Goal: Information Seeking & Learning: Learn about a topic

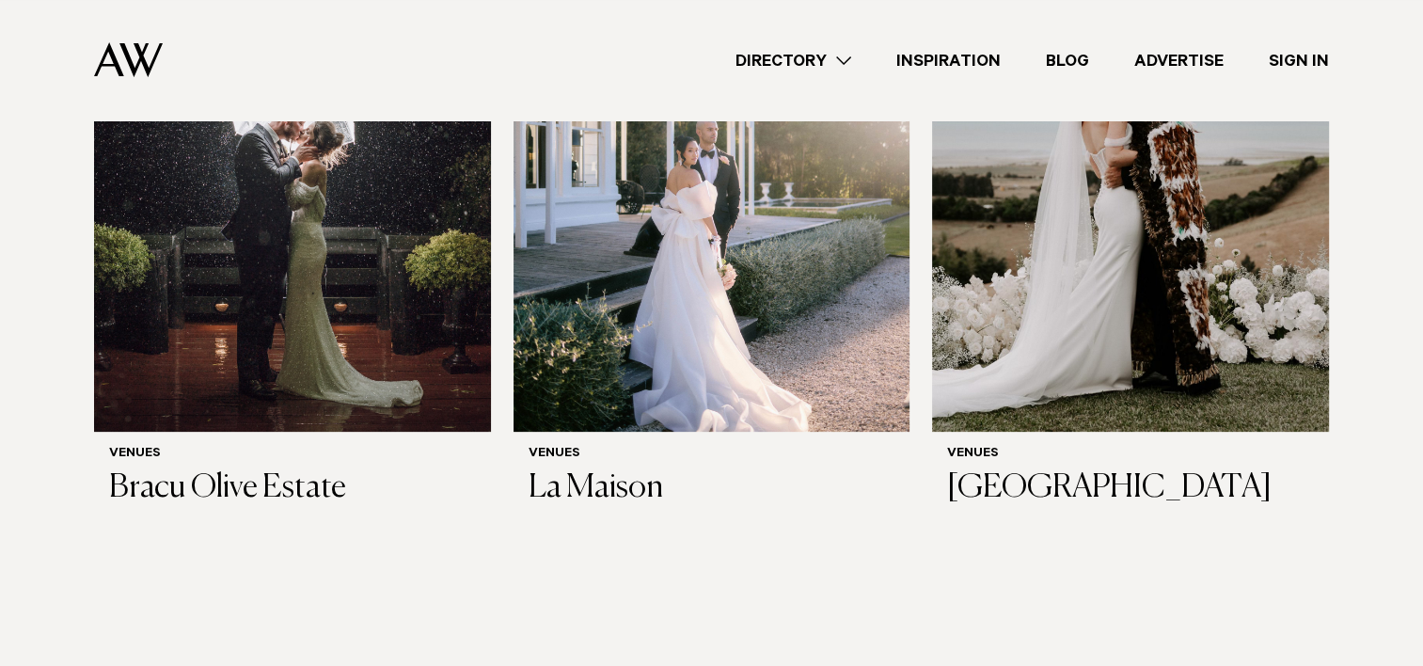
scroll to position [376, 0]
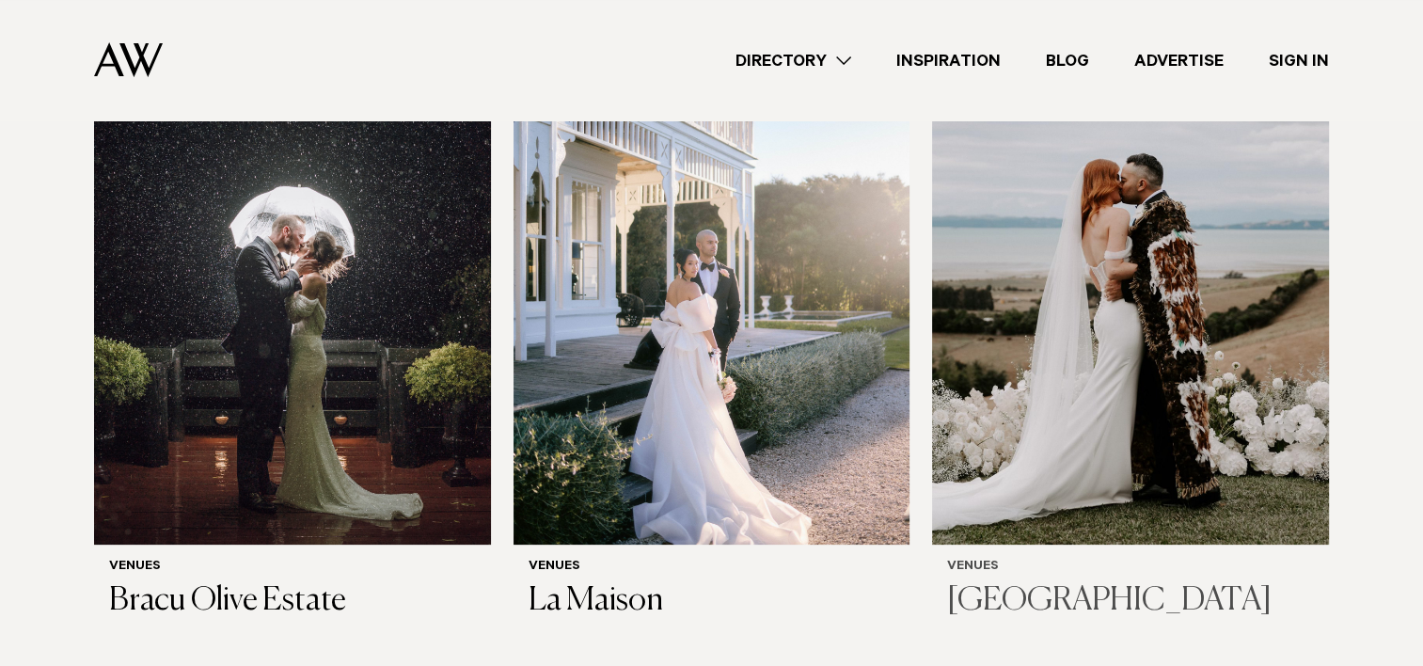
click at [984, 583] on h3 "[GEOGRAPHIC_DATA]" at bounding box center [1130, 601] width 367 height 39
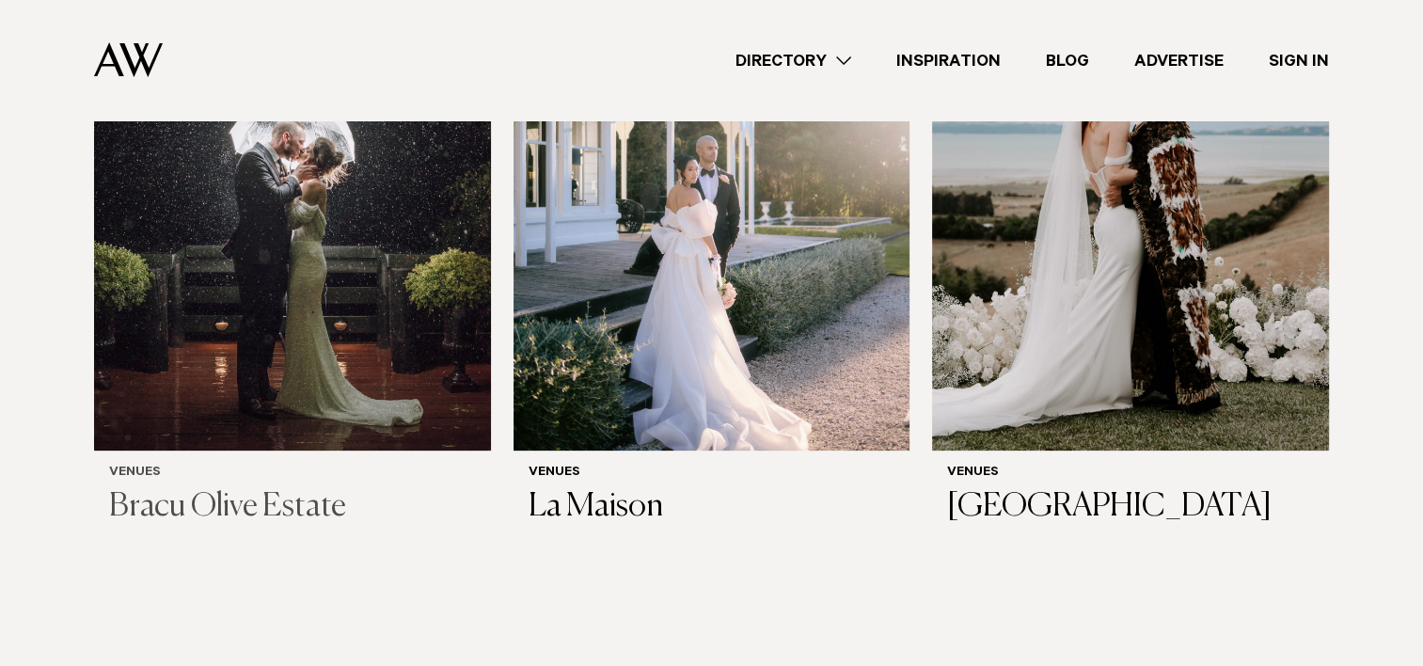
click at [271, 330] on img at bounding box center [292, 184] width 397 height 532
click at [632, 289] on img at bounding box center [711, 184] width 397 height 532
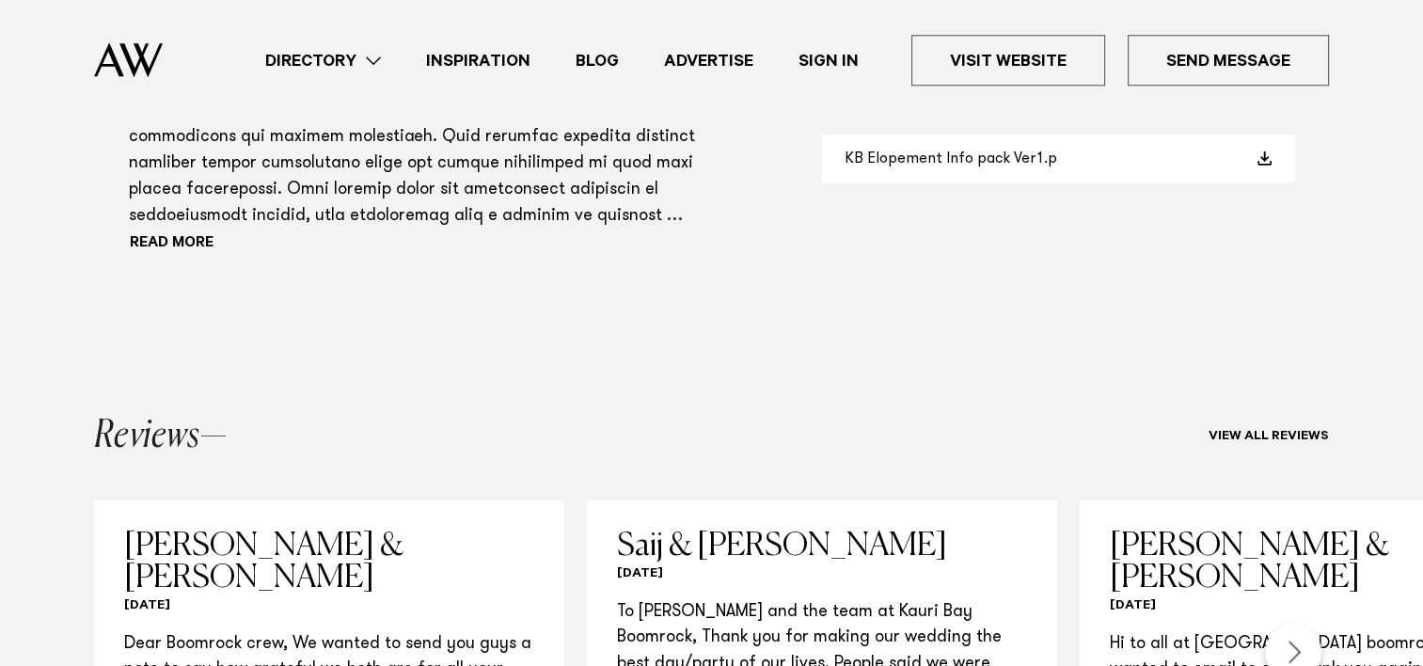
scroll to position [1223, 0]
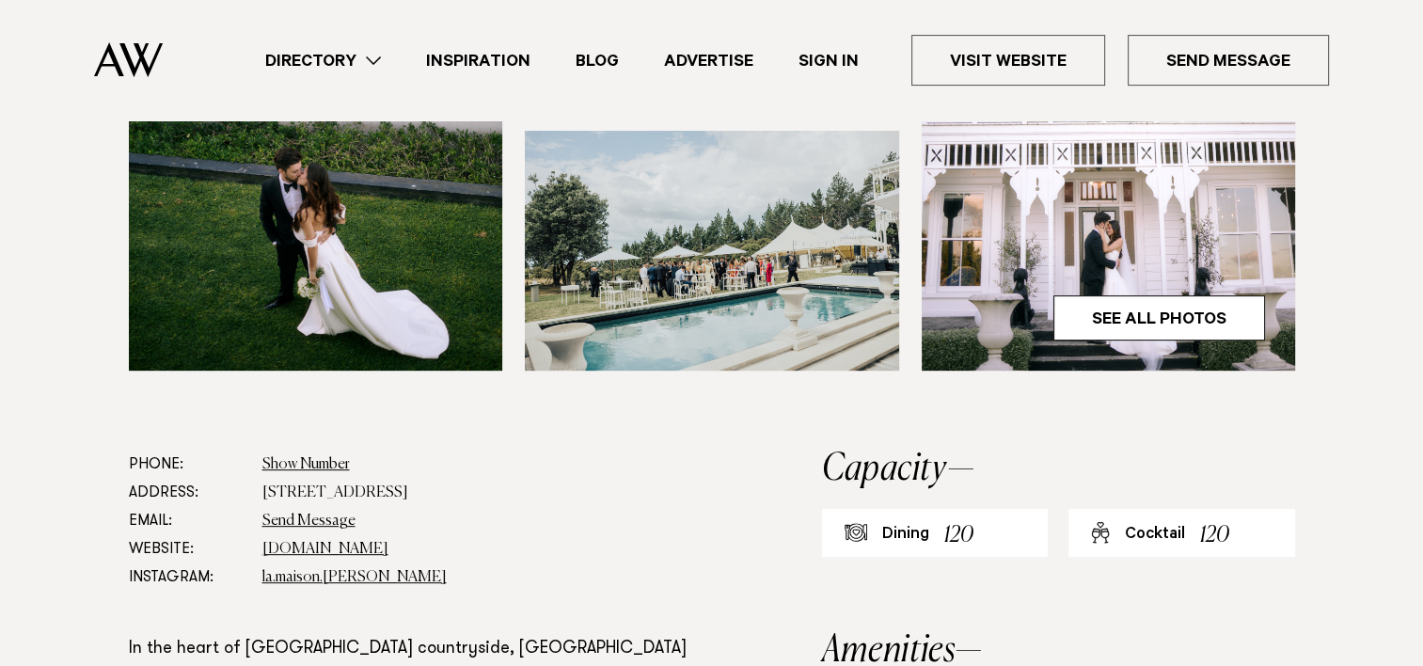
scroll to position [846, 0]
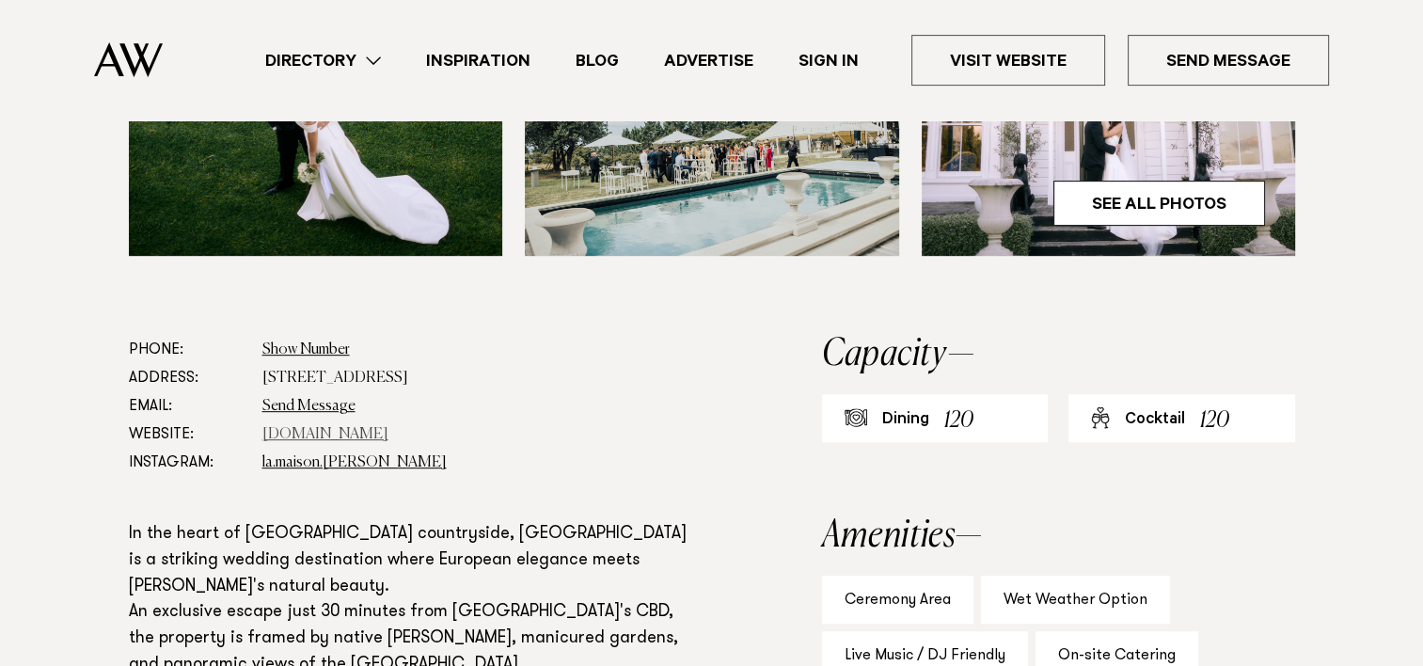
click at [312, 427] on link "[DOMAIN_NAME]" at bounding box center [325, 434] width 126 height 15
